Goal: Transaction & Acquisition: Purchase product/service

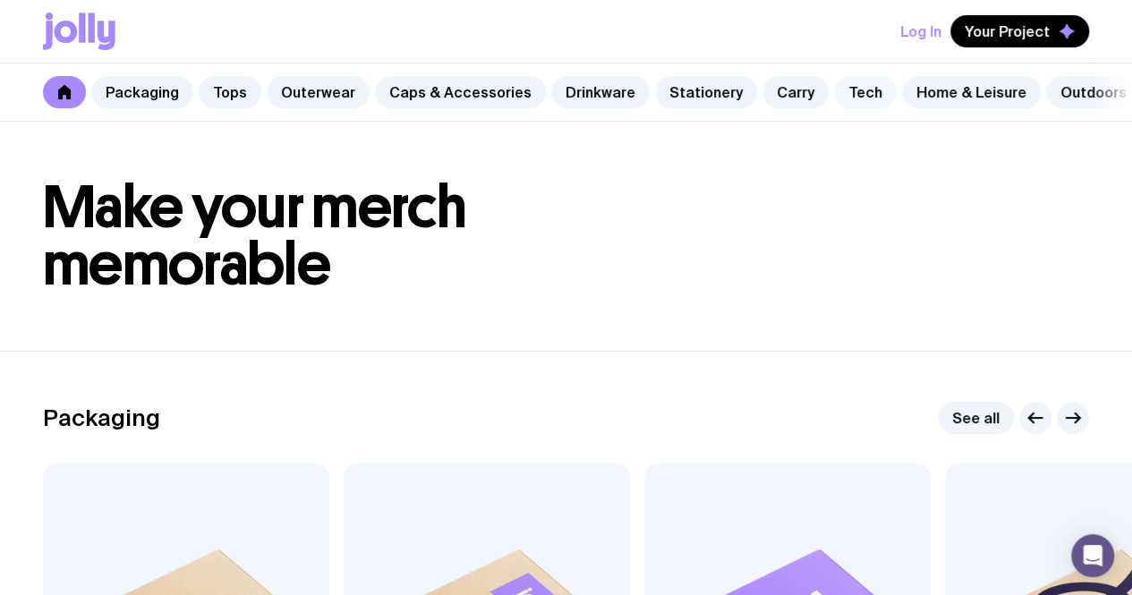
click at [834, 85] on link "Tech" at bounding box center [865, 92] width 63 height 32
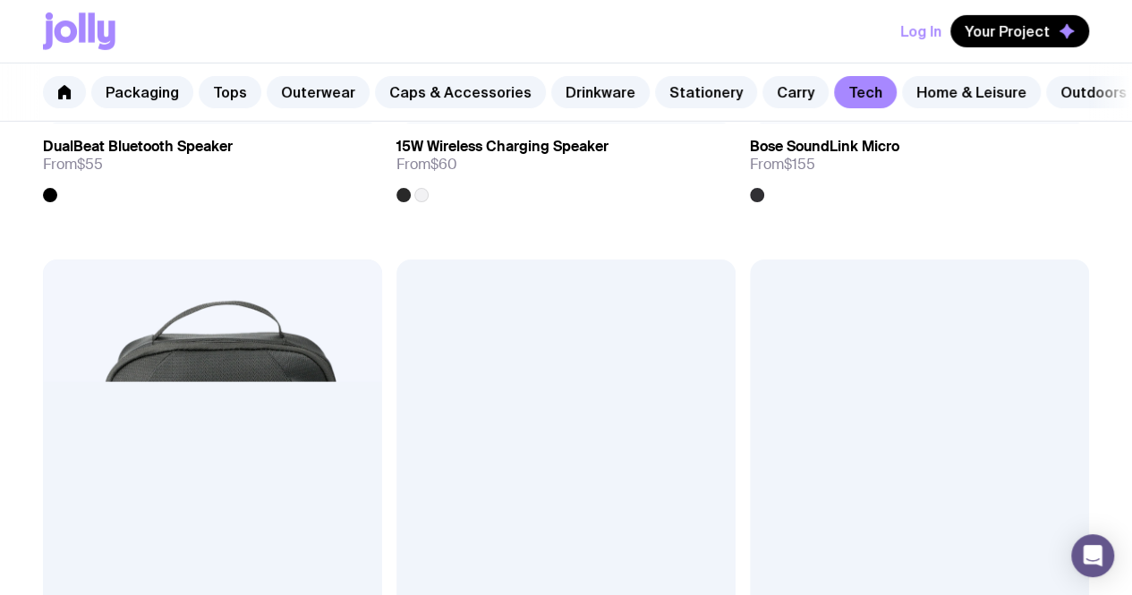
scroll to position [2741, 0]
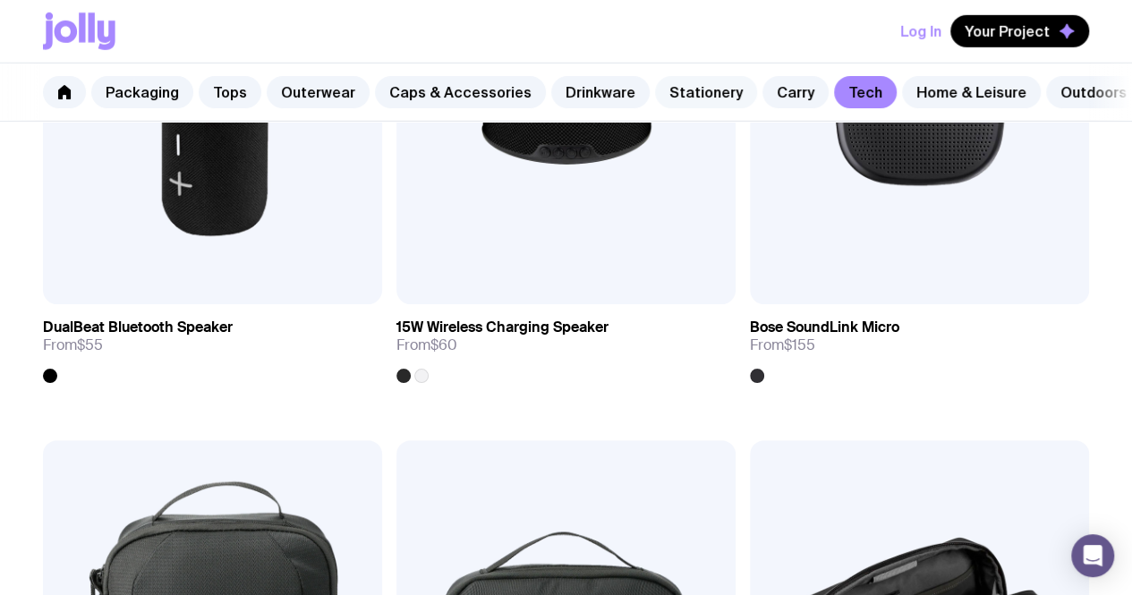
click at [669, 101] on link "Stationery" at bounding box center [706, 92] width 102 height 32
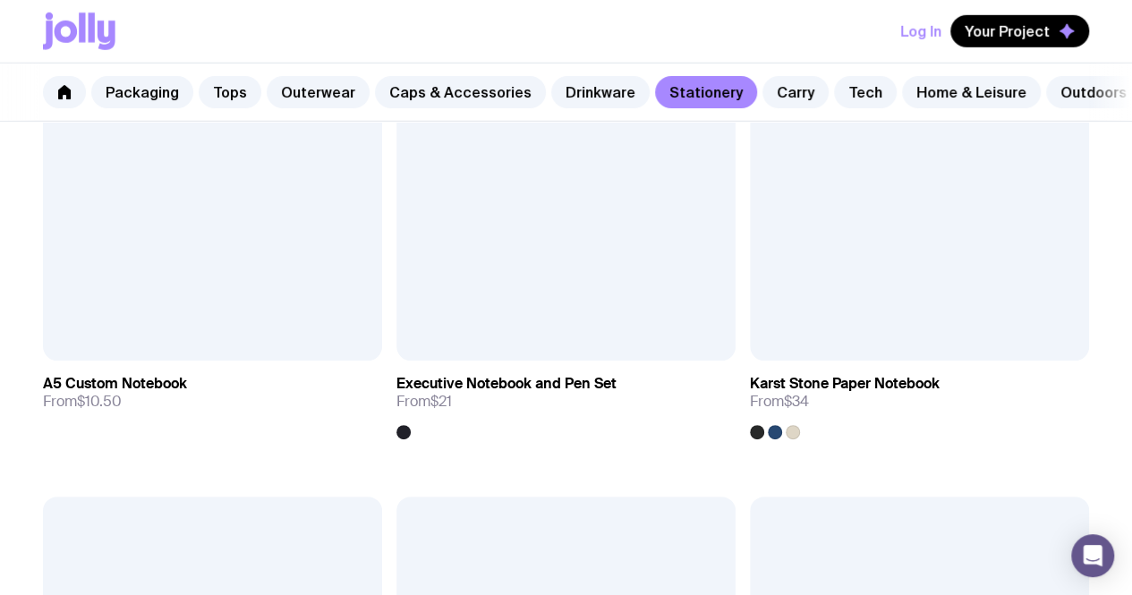
scroll to position [2595, 0]
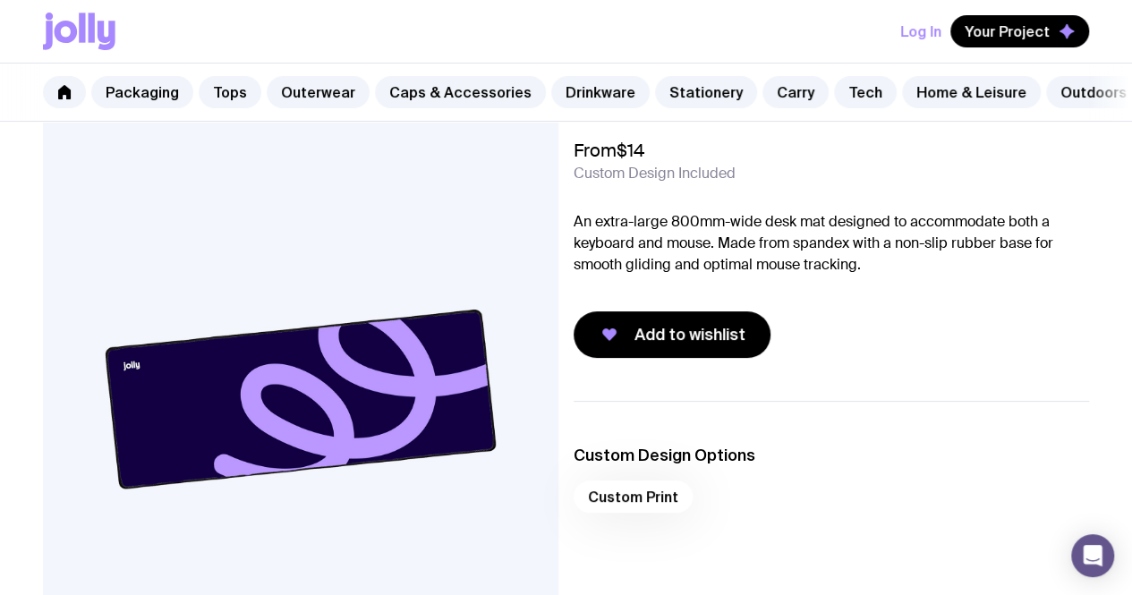
scroll to position [89, 0]
